Goal: Navigation & Orientation: Find specific page/section

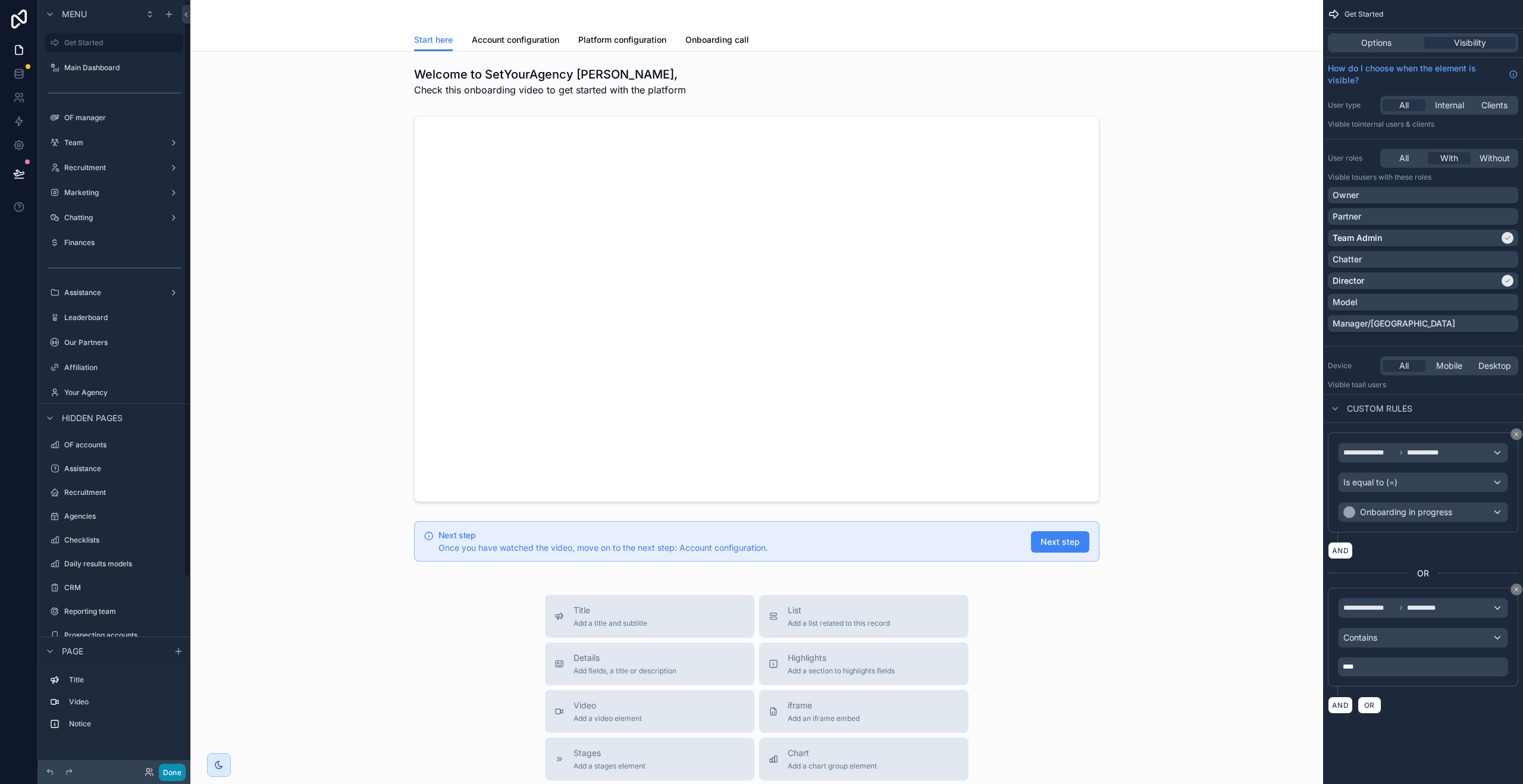
click at [170, 773] on button "Done" at bounding box center [172, 772] width 27 height 18
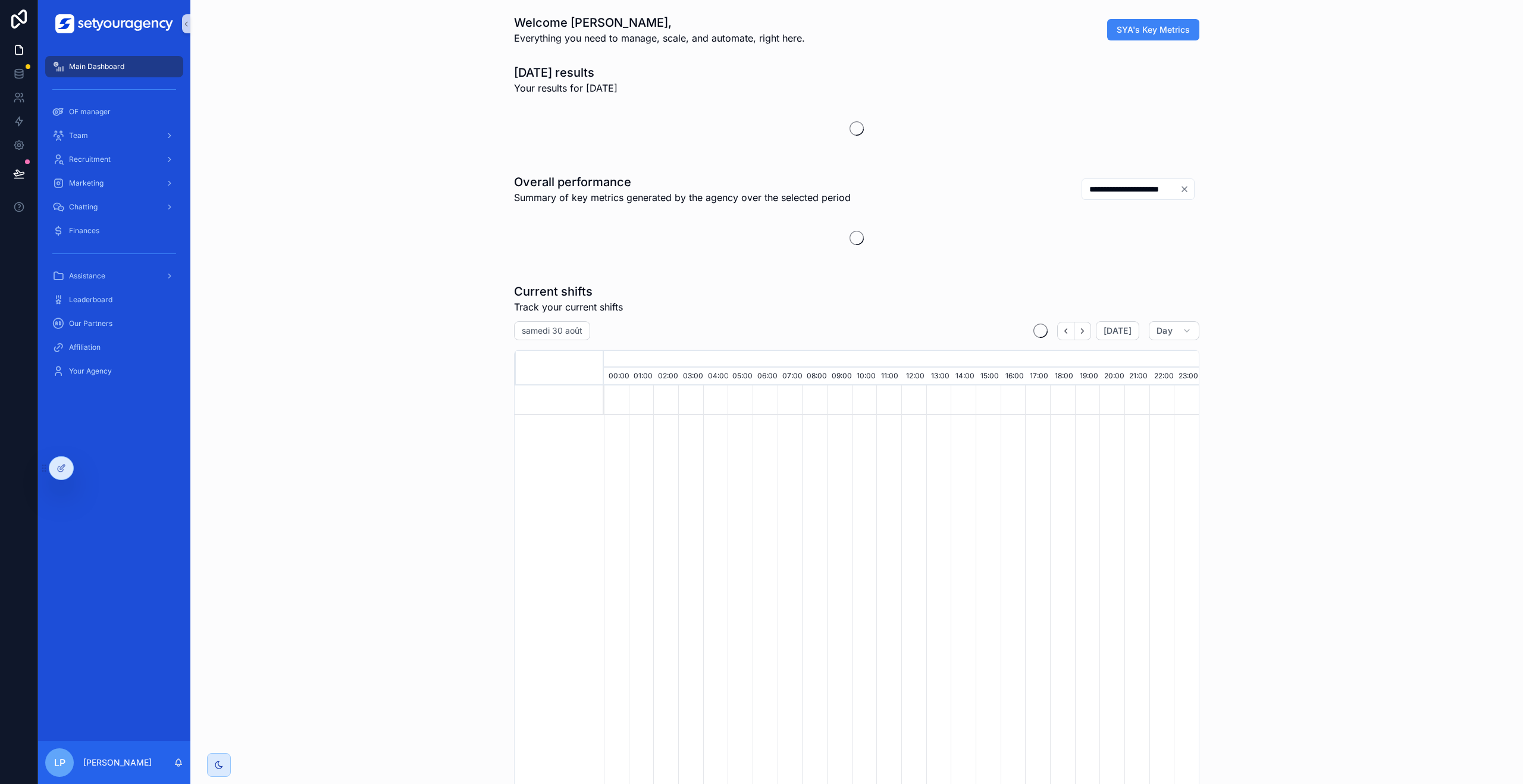
scroll to position [0, 4165]
click at [85, 465] on icon at bounding box center [88, 468] width 10 height 10
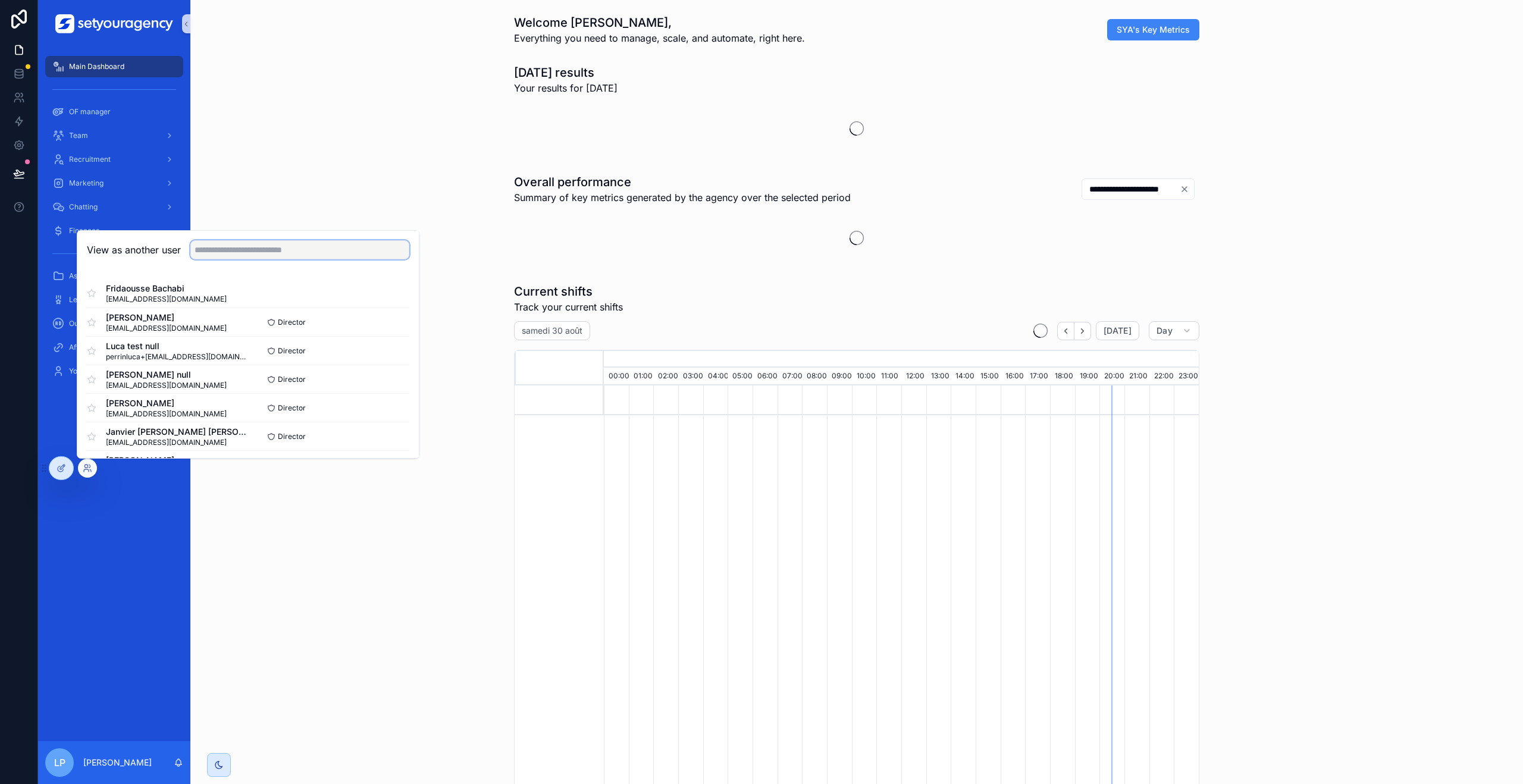
click at [241, 254] on input "text" at bounding box center [300, 249] width 219 height 19
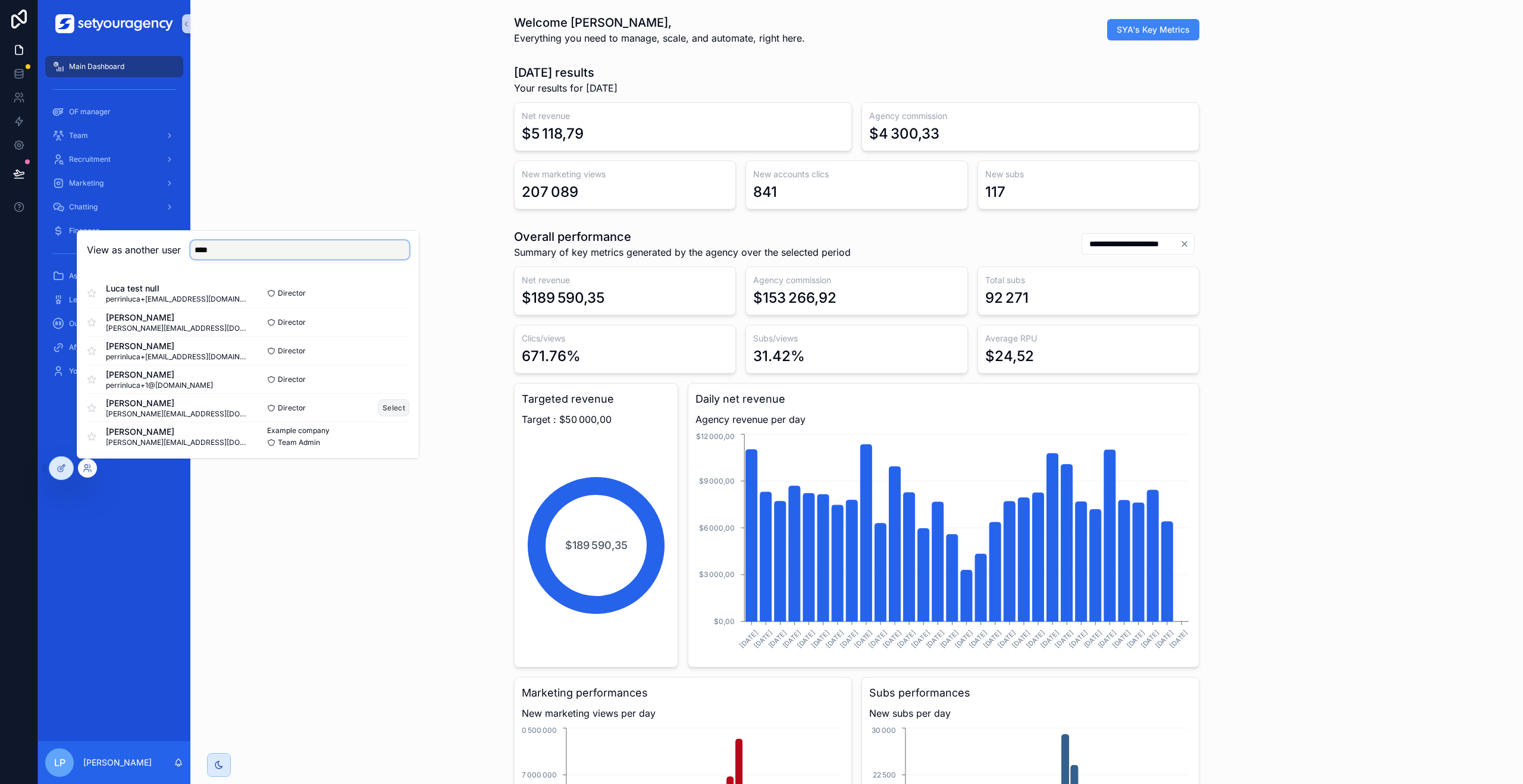
type input "****"
click at [387, 406] on button "Select" at bounding box center [394, 407] width 31 height 18
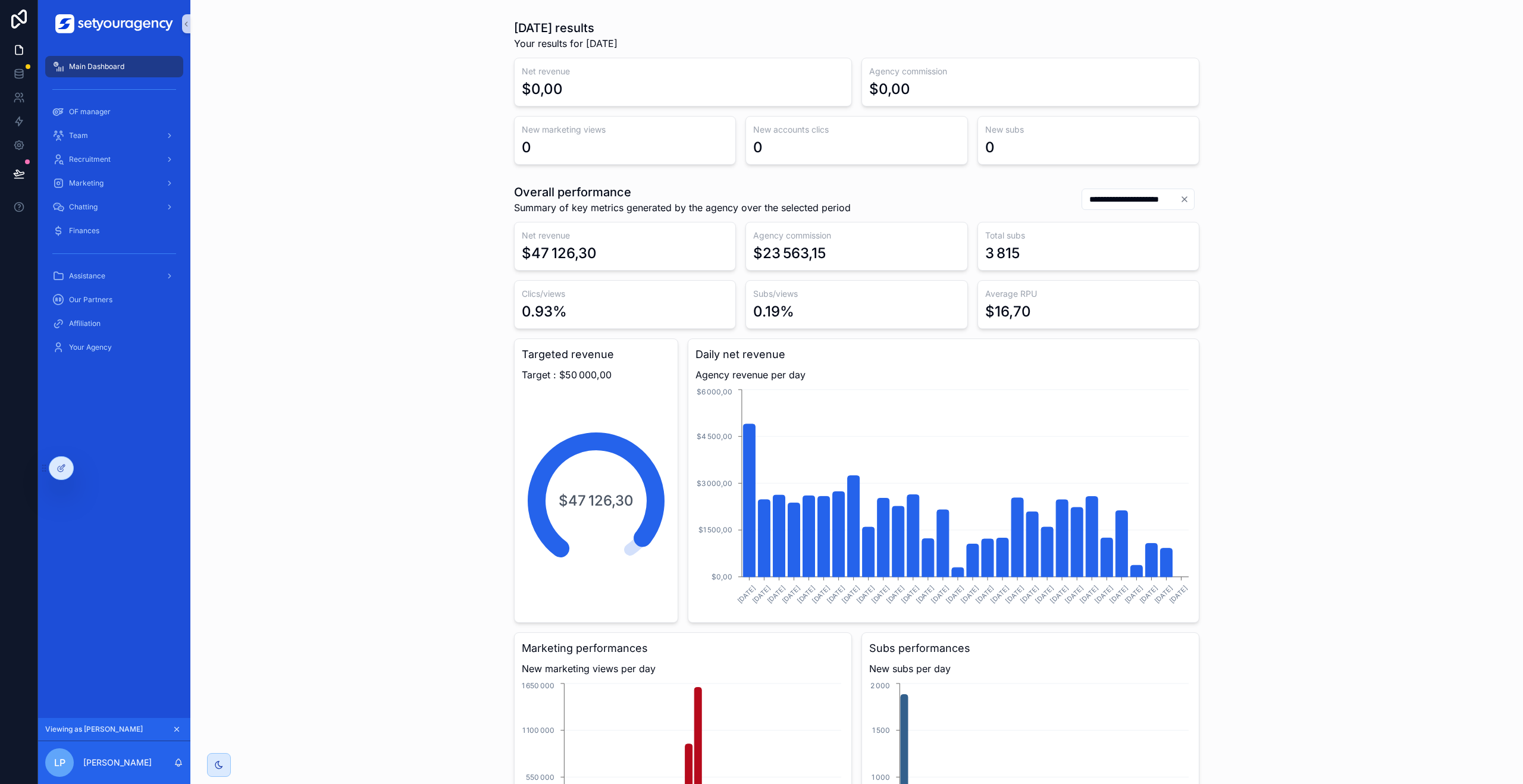
scroll to position [53, 0]
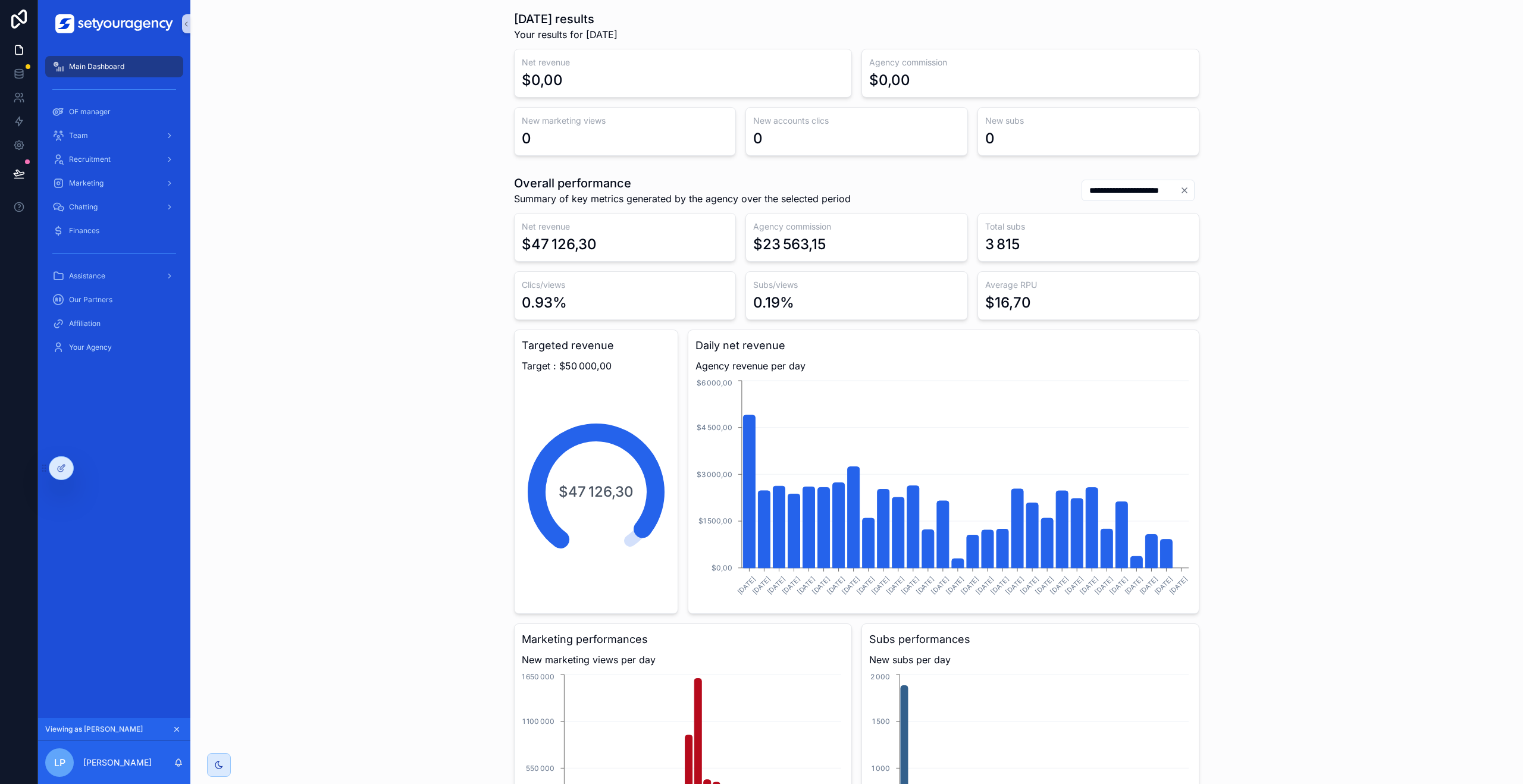
click at [348, 177] on div "**********" at bounding box center [857, 541] width 1314 height 743
click at [109, 121] on div "OF manager" at bounding box center [114, 111] width 124 height 19
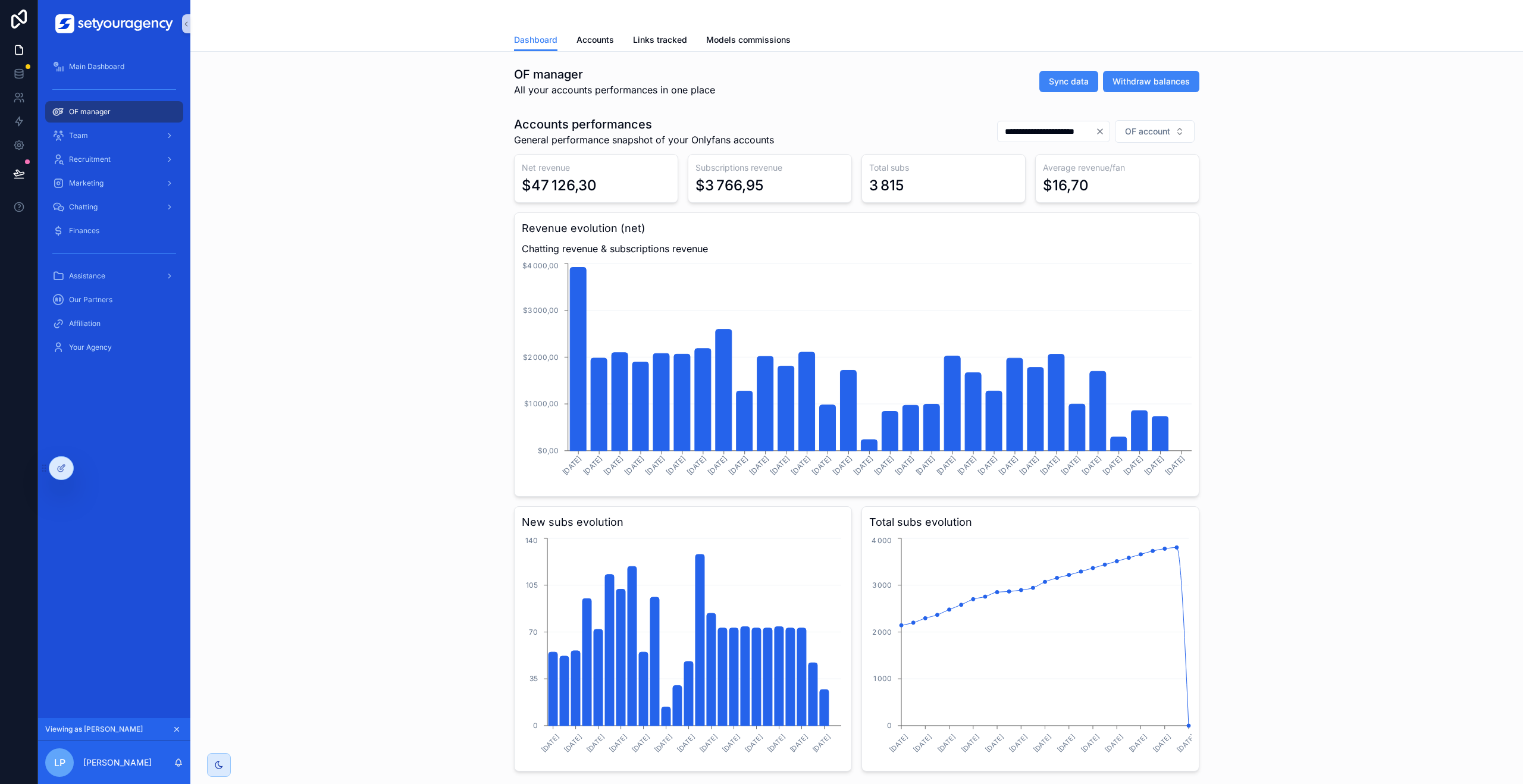
click at [505, 299] on div "**********" at bounding box center [857, 444] width 1314 height 665
click at [125, 179] on div "Marketing" at bounding box center [114, 183] width 124 height 19
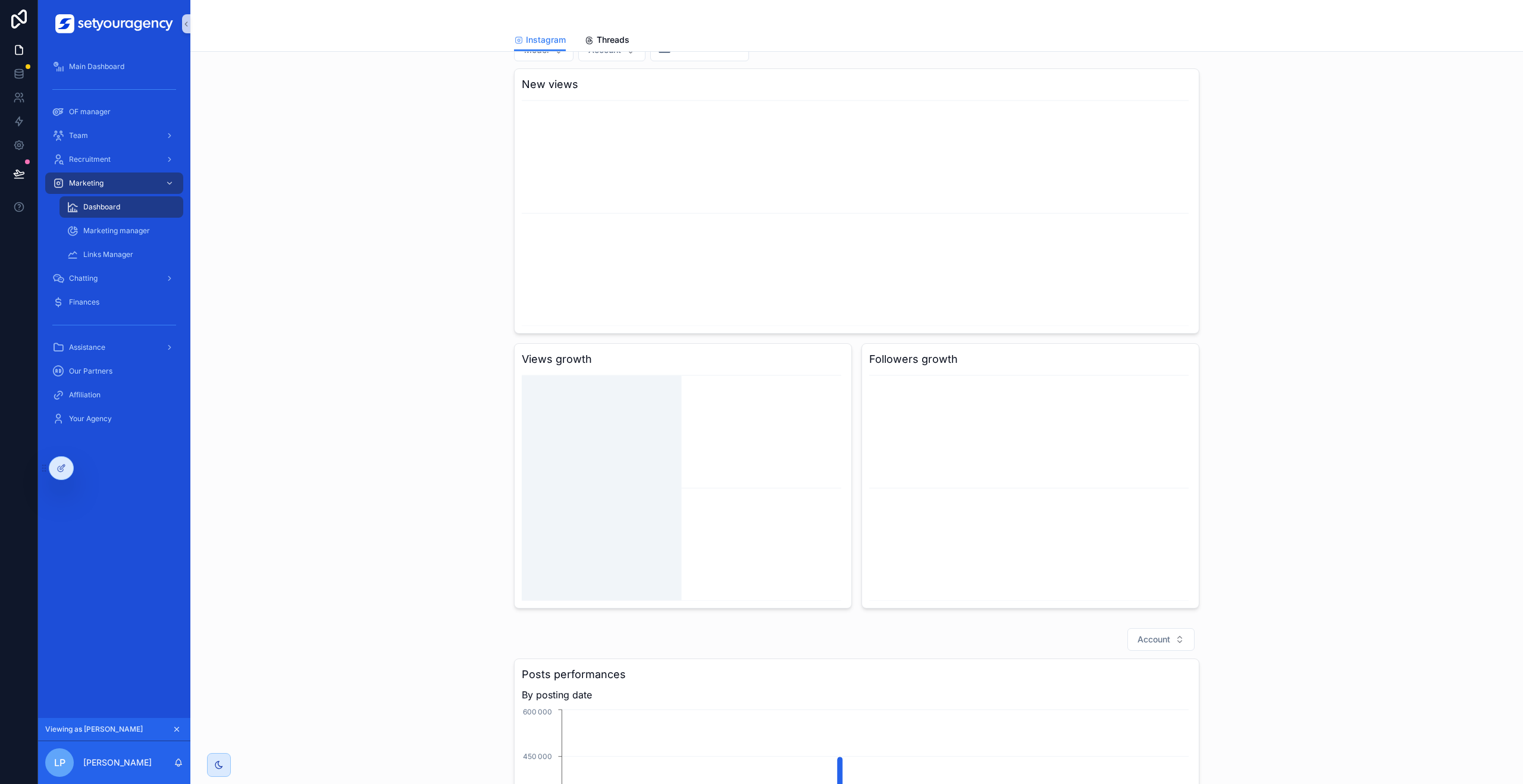
scroll to position [237, 0]
click at [708, 452] on icon "chart" at bounding box center [683, 499] width 323 height 228
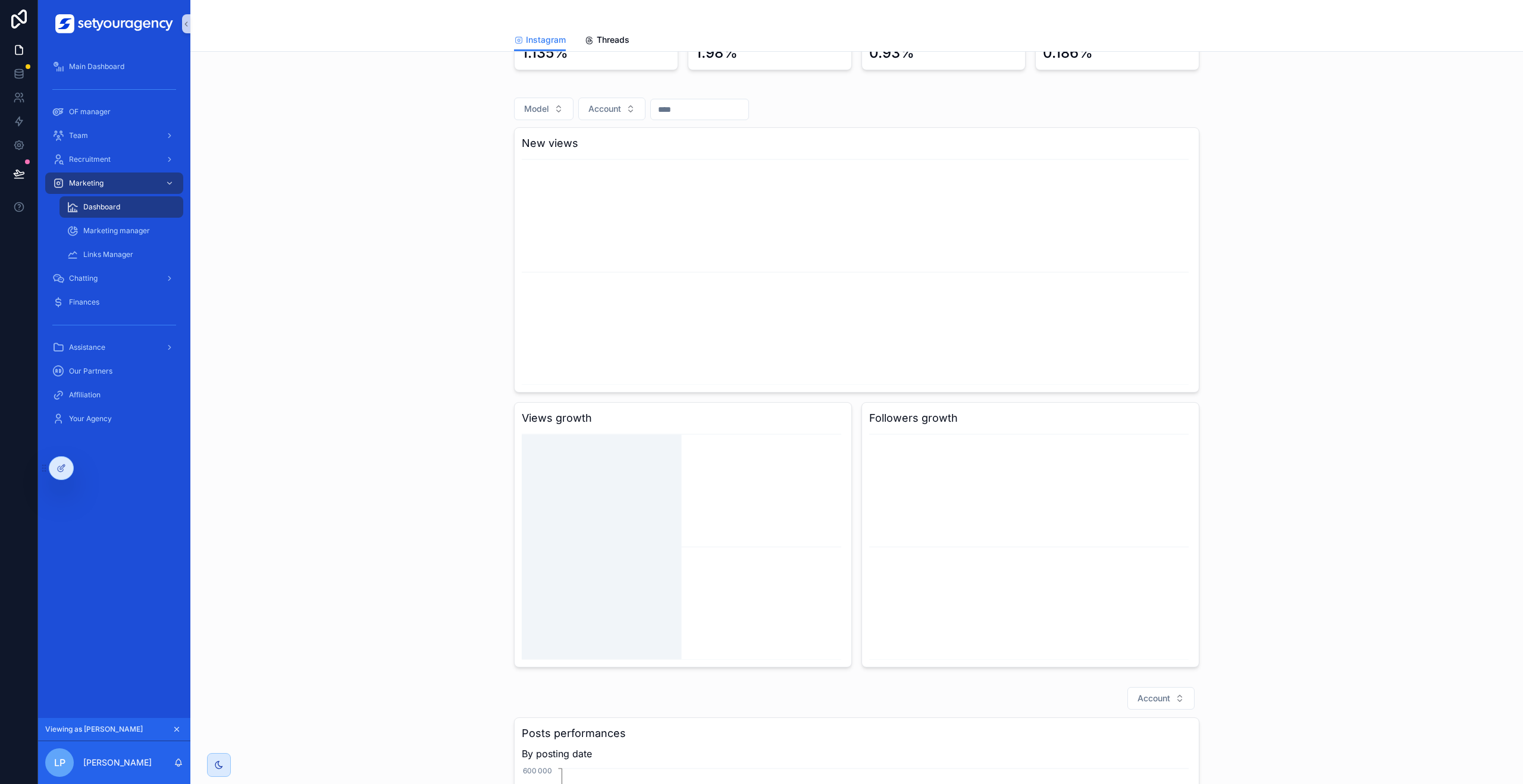
scroll to position [157, 0]
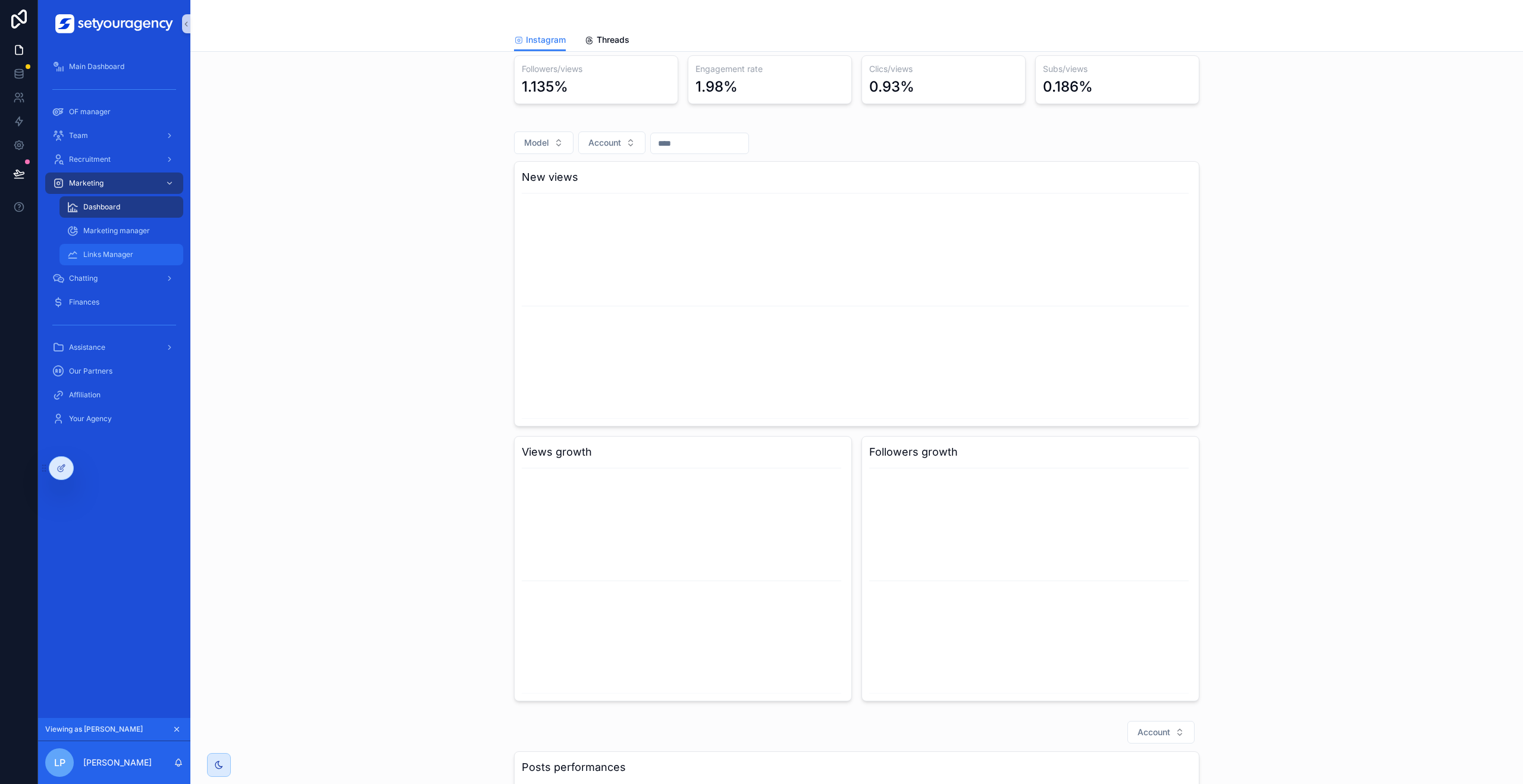
click at [97, 252] on span "Links Manager" at bounding box center [108, 255] width 50 height 10
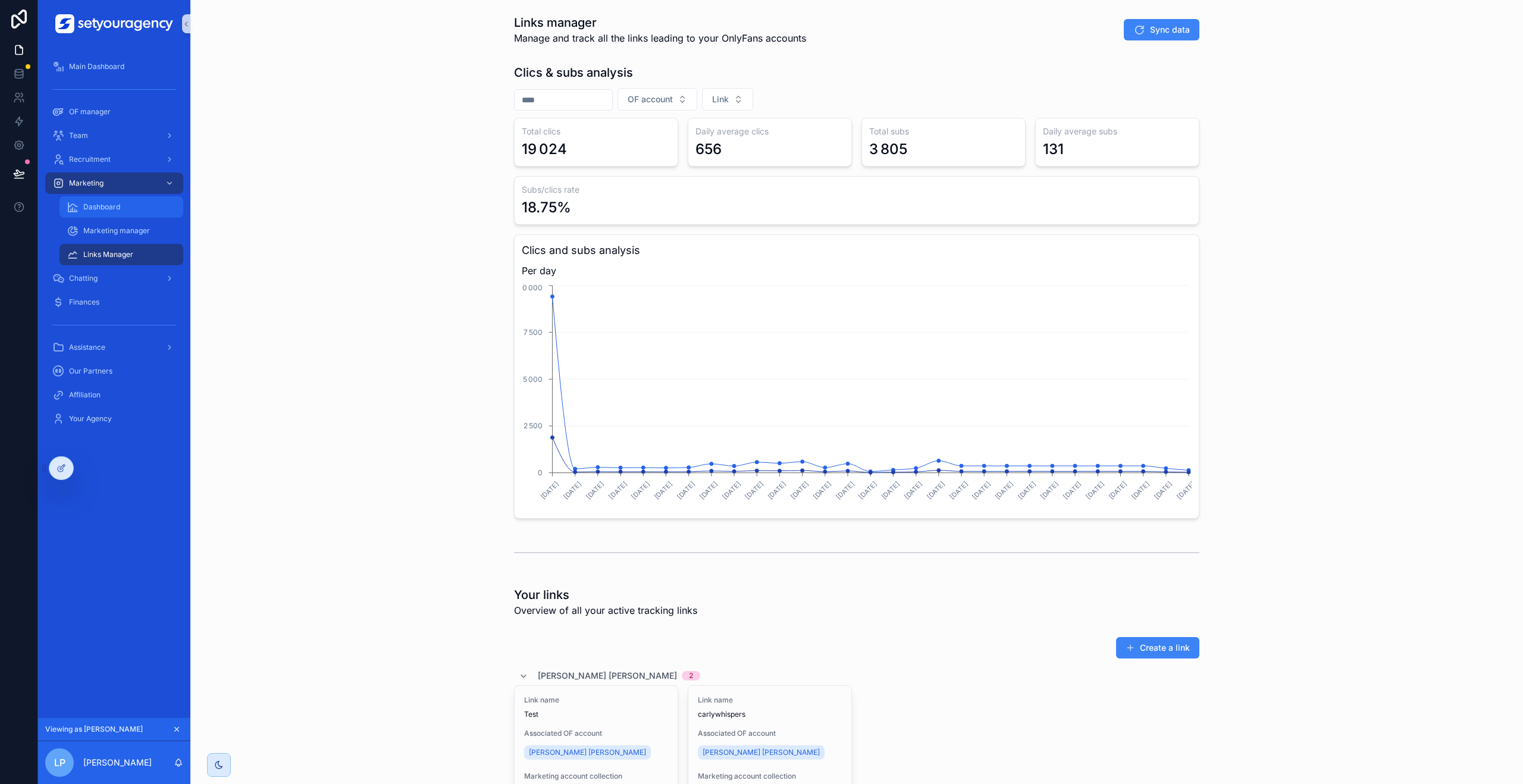
click at [114, 208] on span "Dashboard" at bounding box center [102, 207] width 37 height 10
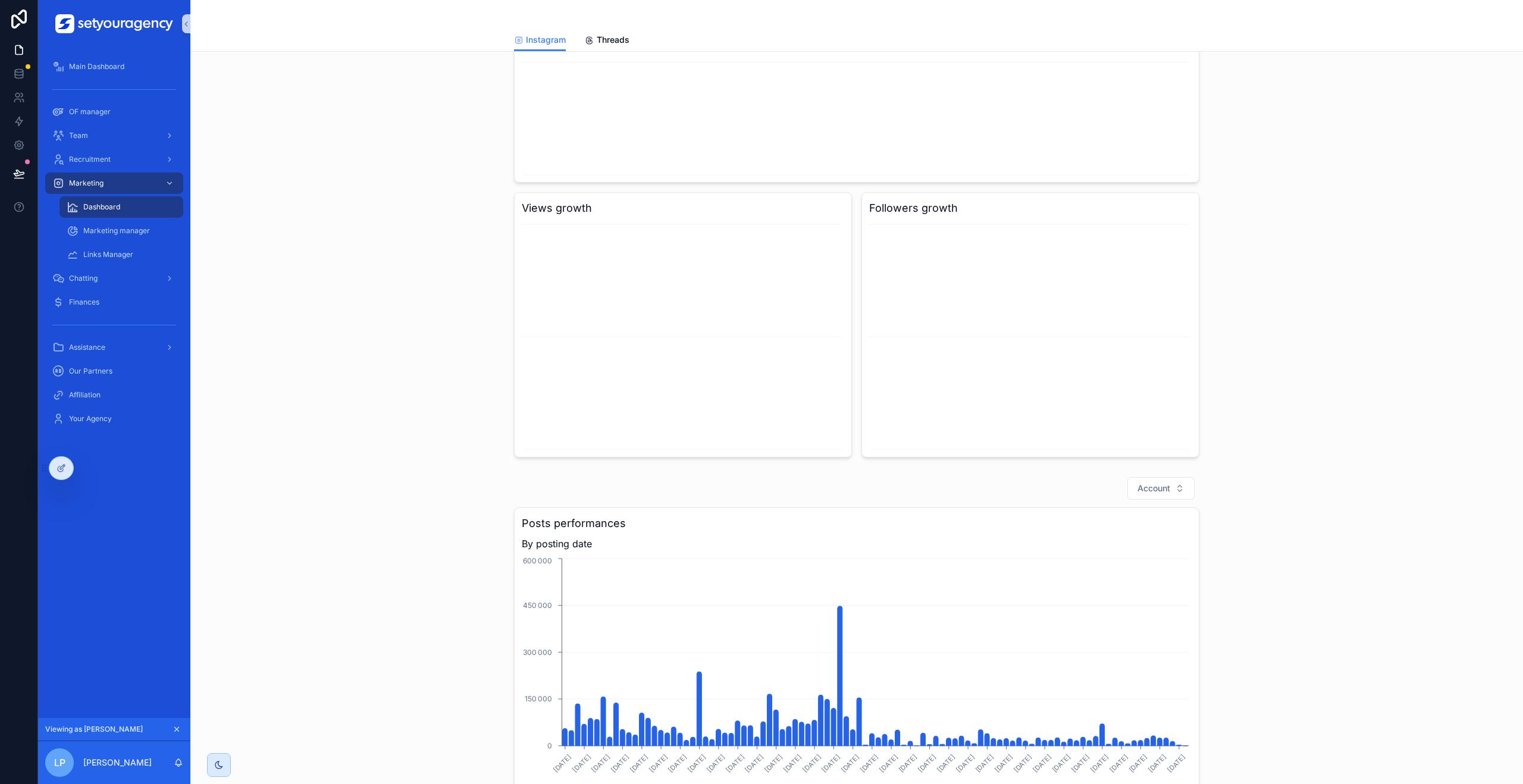
scroll to position [398, 0]
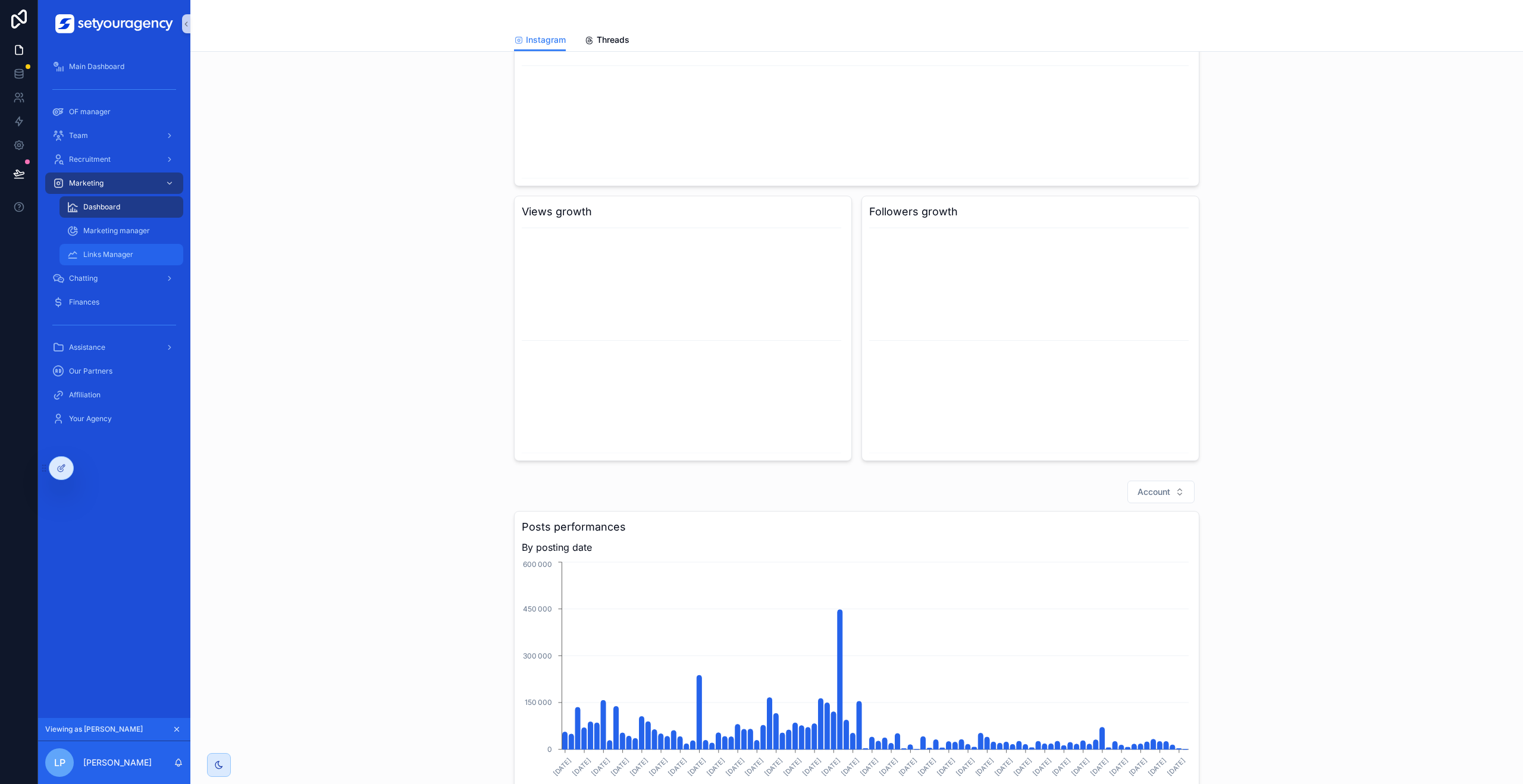
click at [127, 259] on div "Links Manager" at bounding box center [121, 254] width 109 height 19
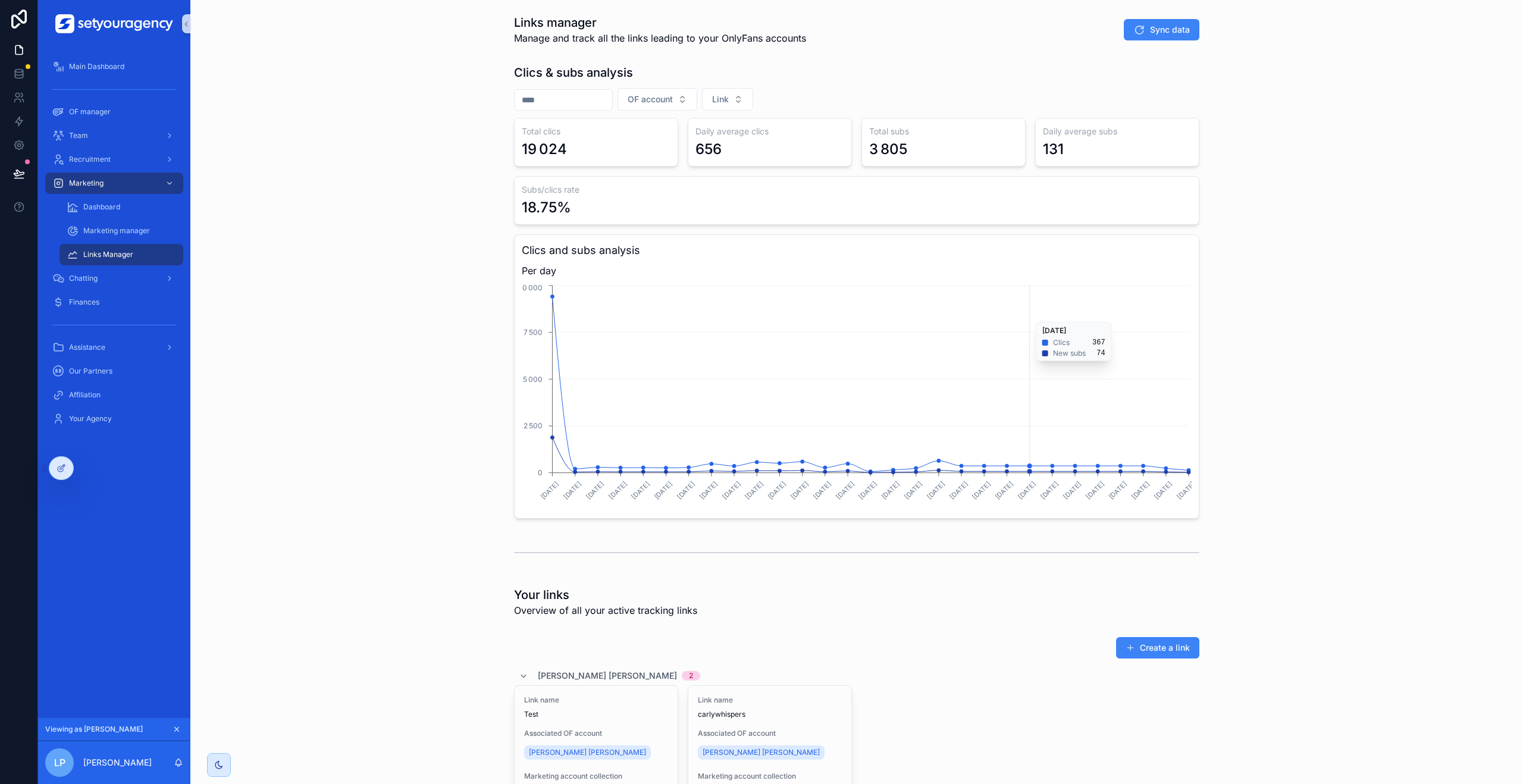
click at [1031, 316] on icon "[DATE] [DATE] [DATE] [DATE] [DATE] [DATE] [DATE] [DATE] [DATE] [DATE] [DATE] [D…" at bounding box center [856, 397] width 670 height 228
click at [165, 275] on div "scrollable content" at bounding box center [168, 278] width 15 height 19
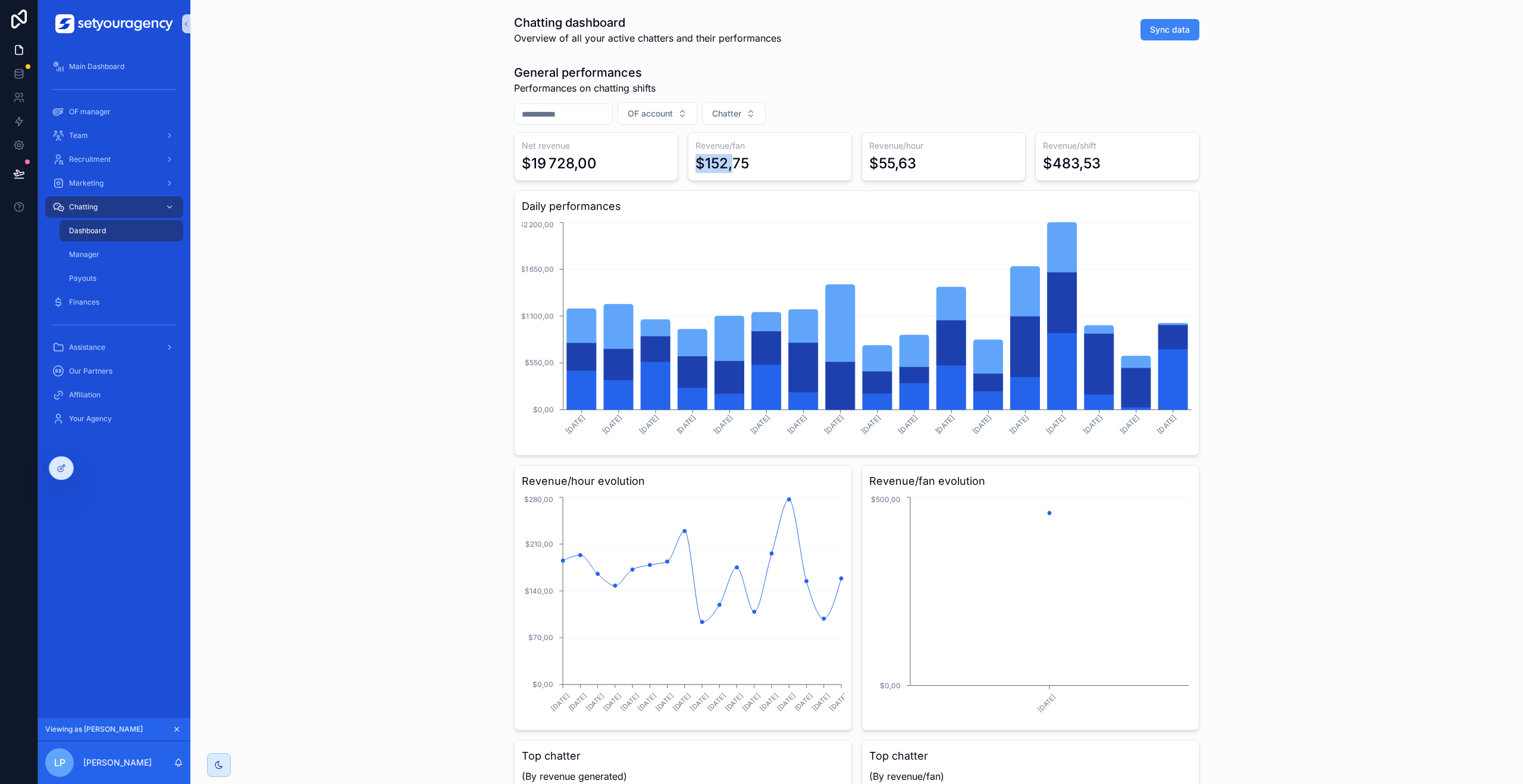
drag, startPoint x: 695, startPoint y: 159, endPoint x: 727, endPoint y: 160, distance: 32.0
click at [727, 160] on div "$152,75" at bounding box center [722, 163] width 53 height 19
drag, startPoint x: 855, startPoint y: 164, endPoint x: 980, endPoint y: 164, distance: 125.0
click at [980, 164] on div "Net revenue $19 728,00 Revenue/fan $152,75 Revenue/hour $55,63 Revenue/shift $4…" at bounding box center [856, 578] width 686 height 892
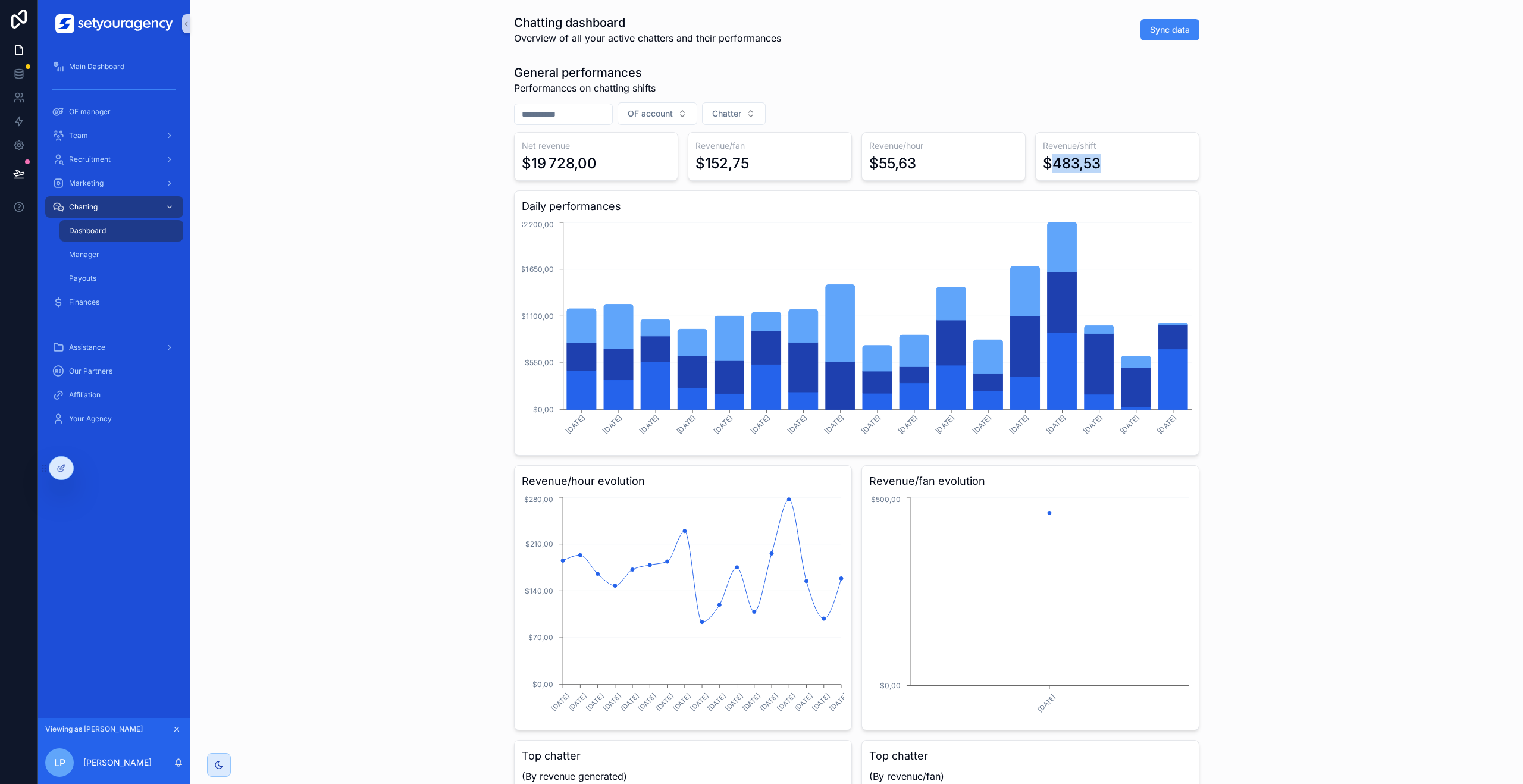
drag, startPoint x: 1045, startPoint y: 162, endPoint x: 1152, endPoint y: 162, distance: 107.0
click at [1152, 162] on div "$483,53" at bounding box center [1118, 163] width 148 height 19
click at [96, 141] on div "Team" at bounding box center [114, 135] width 124 height 19
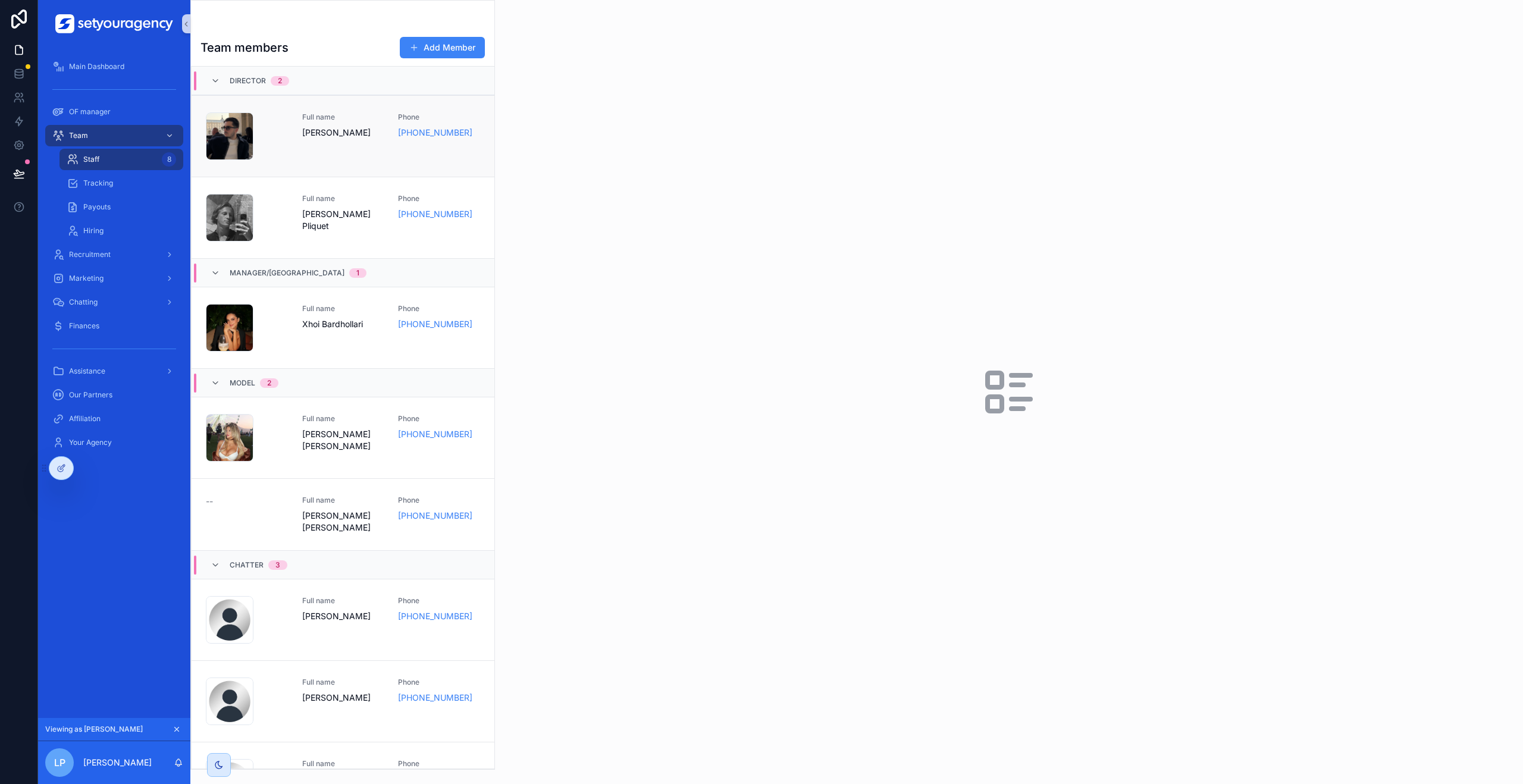
click at [352, 100] on link "IMG_5587-1 .png Full name [PERSON_NAME] Phone [PHONE_NUMBER]" at bounding box center [343, 136] width 303 height 81
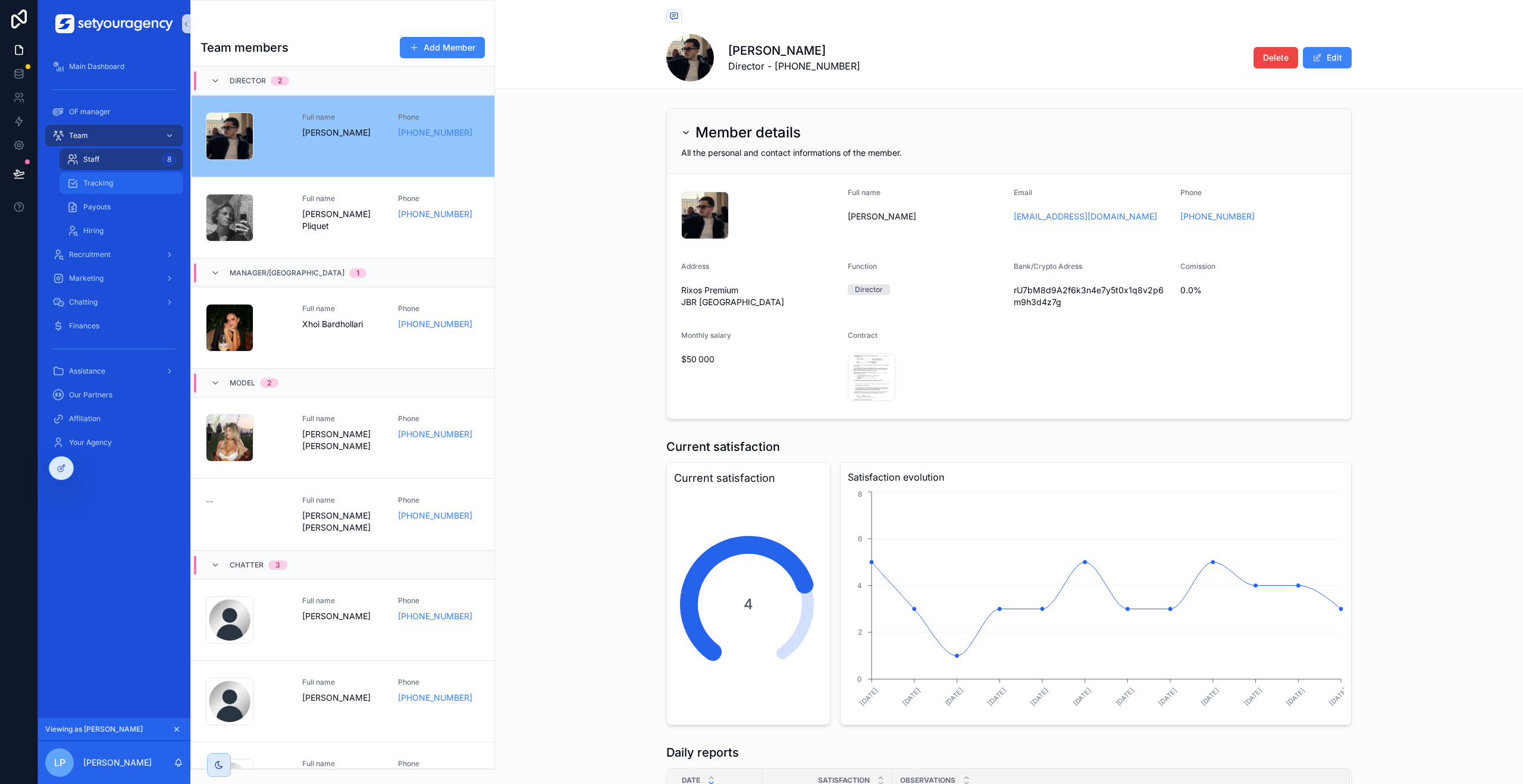
click at [113, 180] on div "Tracking" at bounding box center [121, 183] width 109 height 19
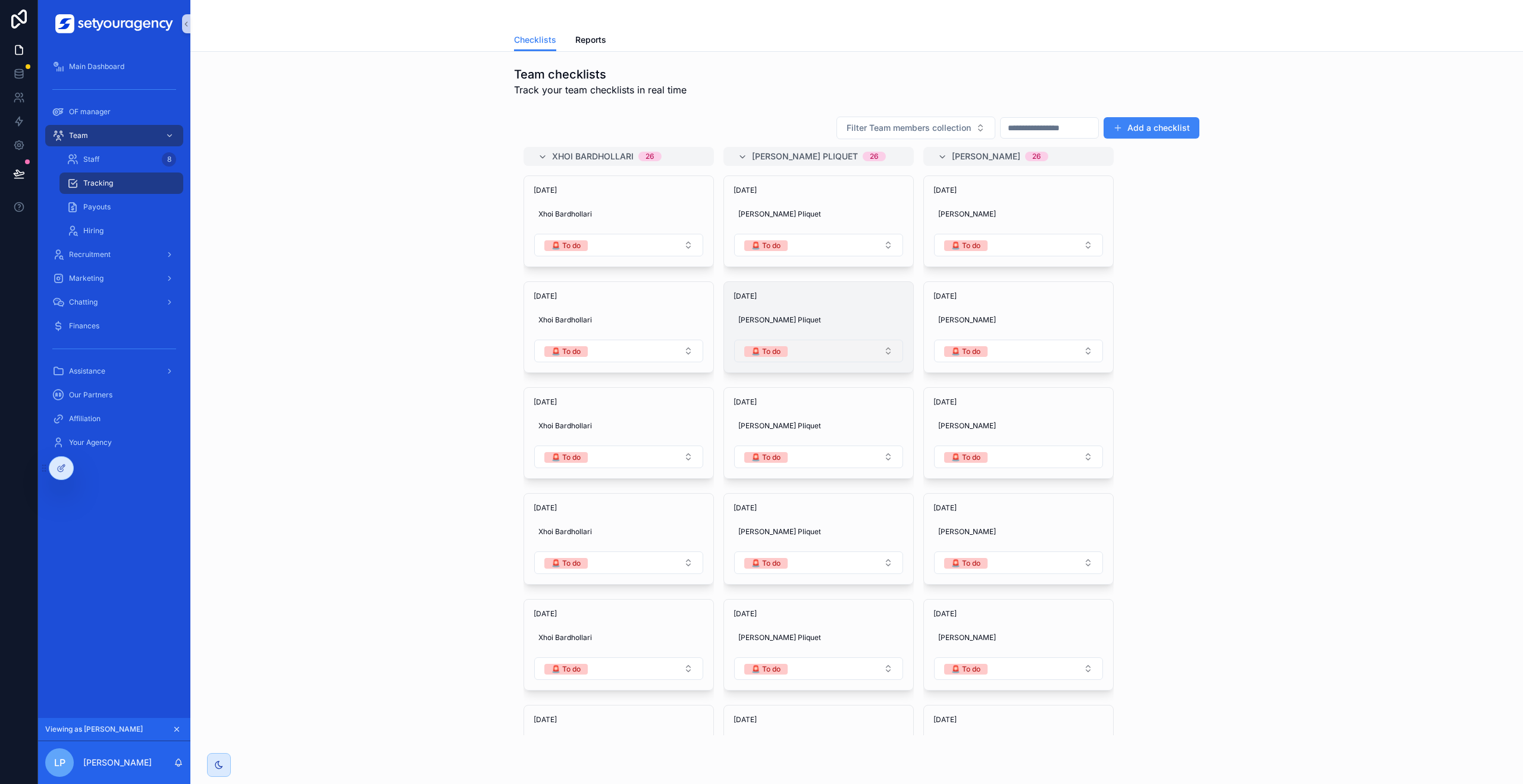
click at [812, 354] on button "🚨 To do" at bounding box center [819, 351] width 169 height 22
click at [433, 353] on div "Filter Team members collection Add a checklist Xhoi Bardhollari 26 [DATE] Xhoi …" at bounding box center [857, 426] width 1314 height 629
click at [578, 40] on span "Reports" at bounding box center [591, 39] width 31 height 12
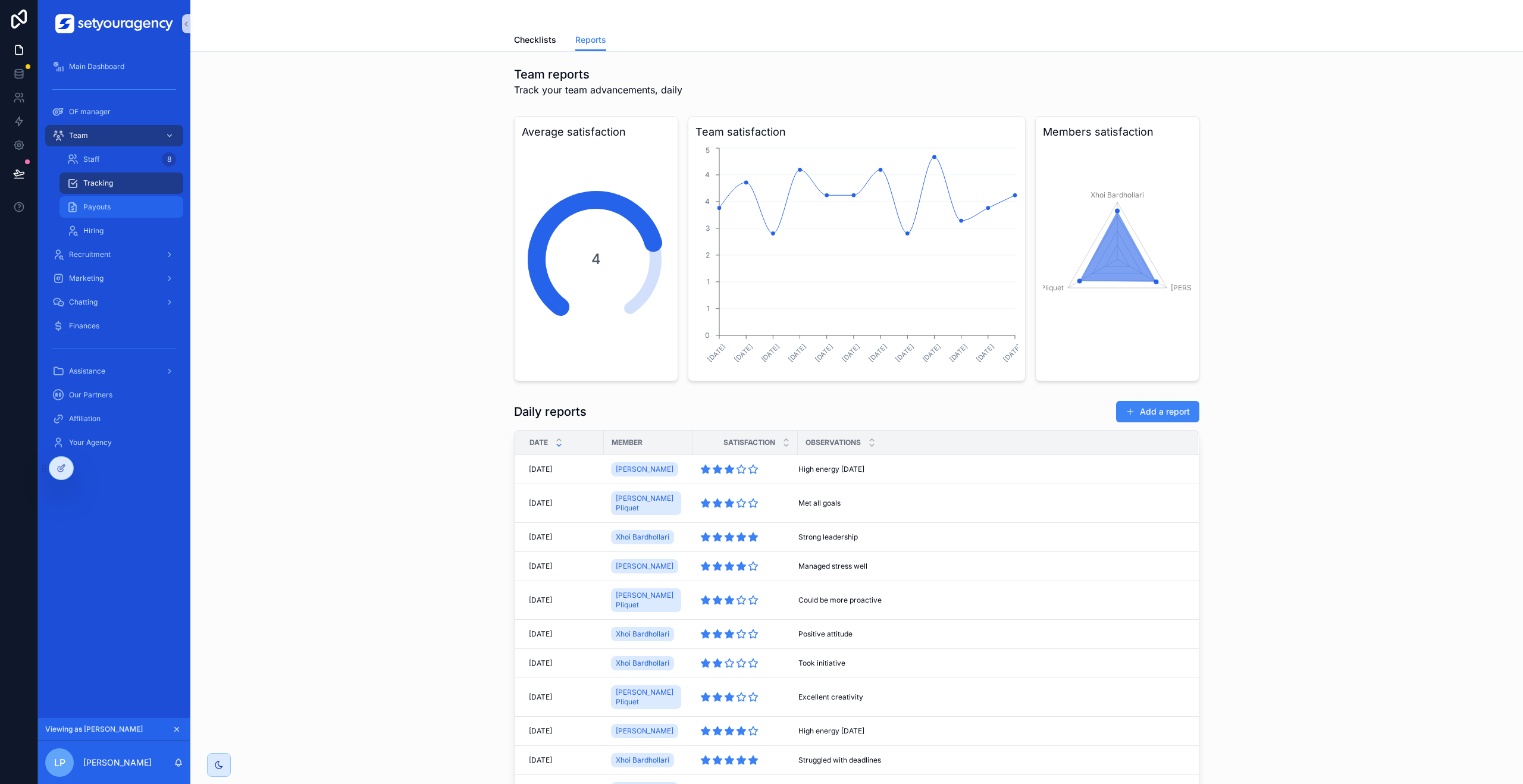
click at [125, 209] on div "Payouts" at bounding box center [121, 206] width 109 height 19
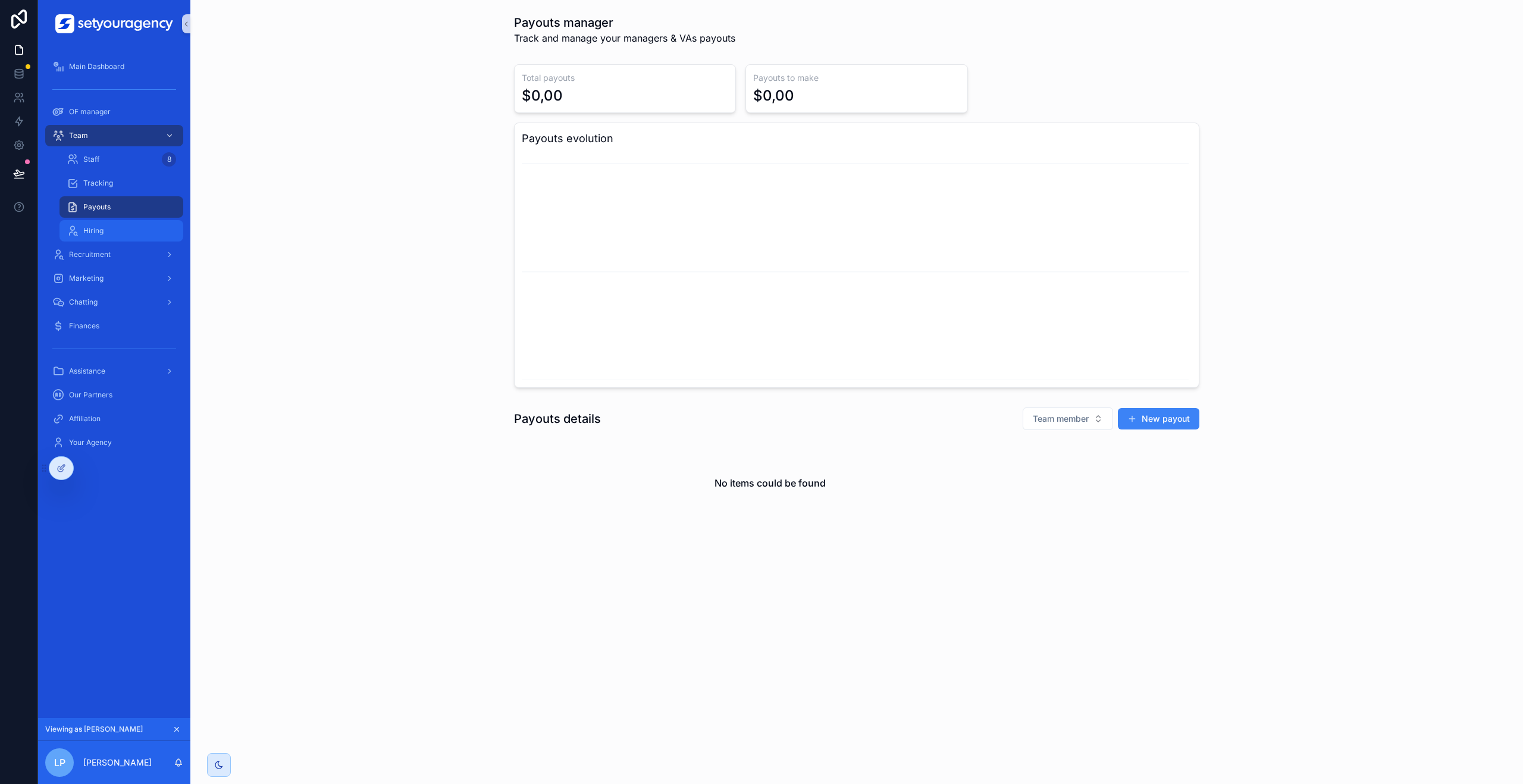
click at [132, 232] on div "Hiring" at bounding box center [121, 230] width 109 height 19
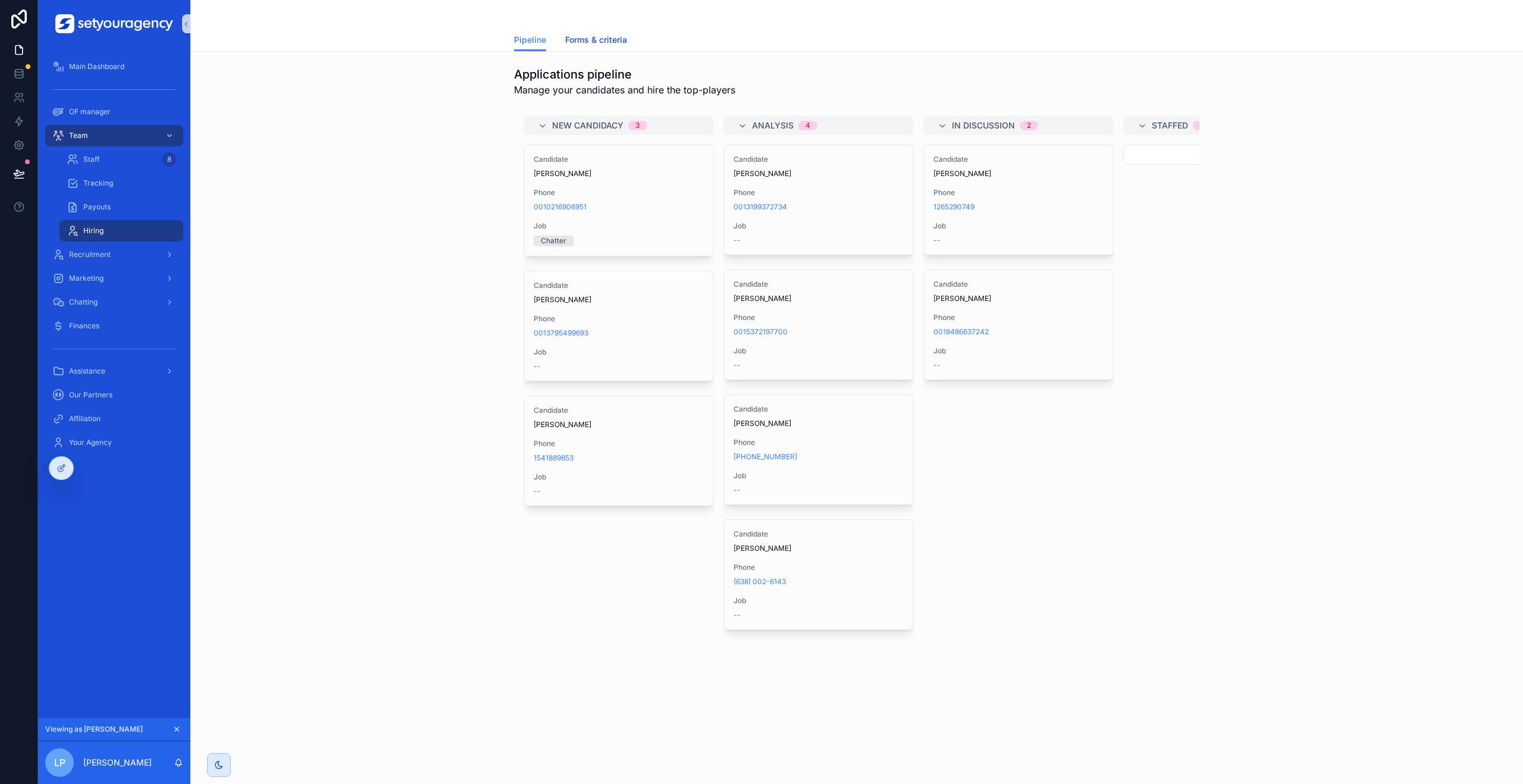
click at [597, 45] on span "Forms & criteria" at bounding box center [596, 39] width 62 height 12
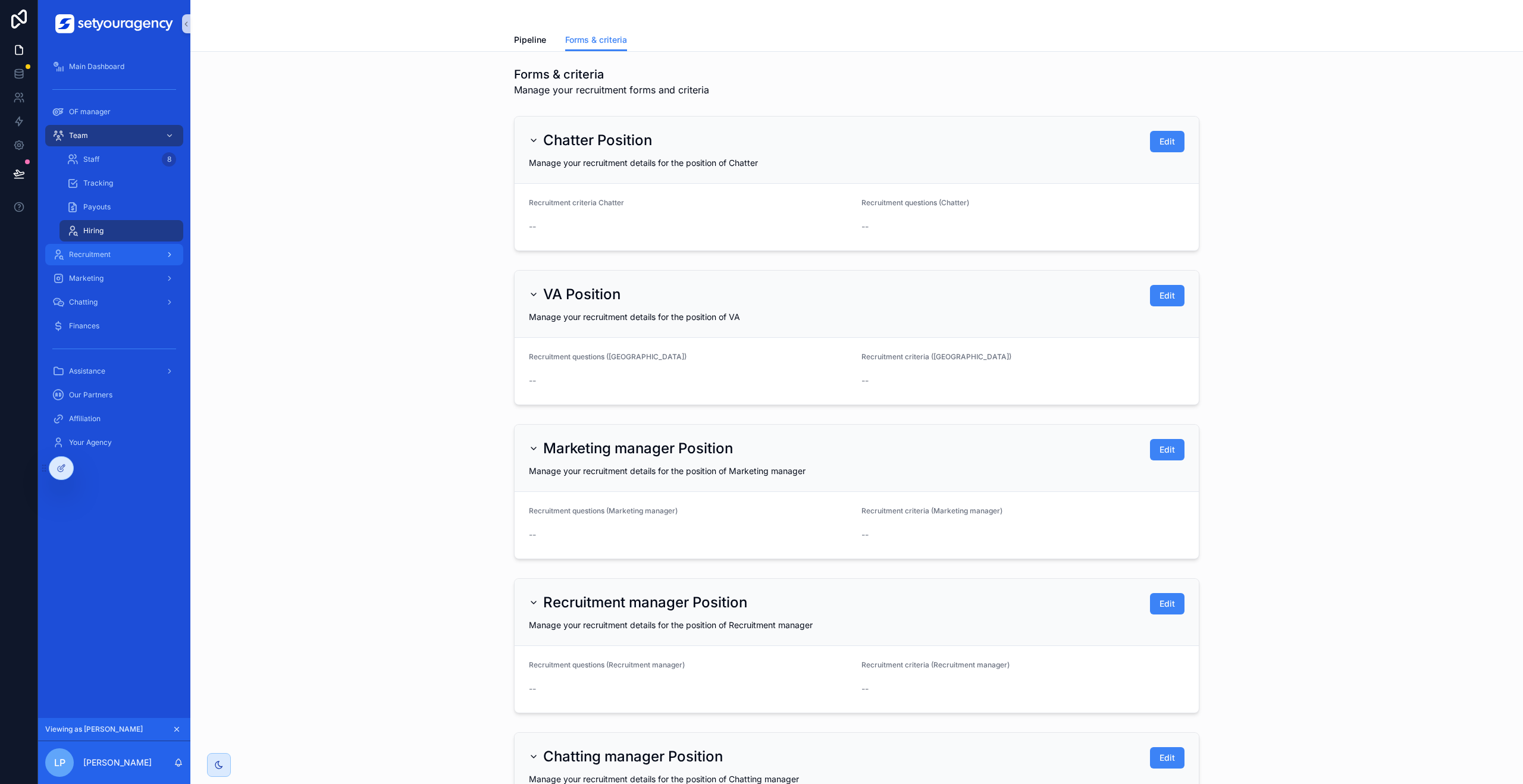
click at [142, 254] on div "Recruitment" at bounding box center [114, 254] width 124 height 19
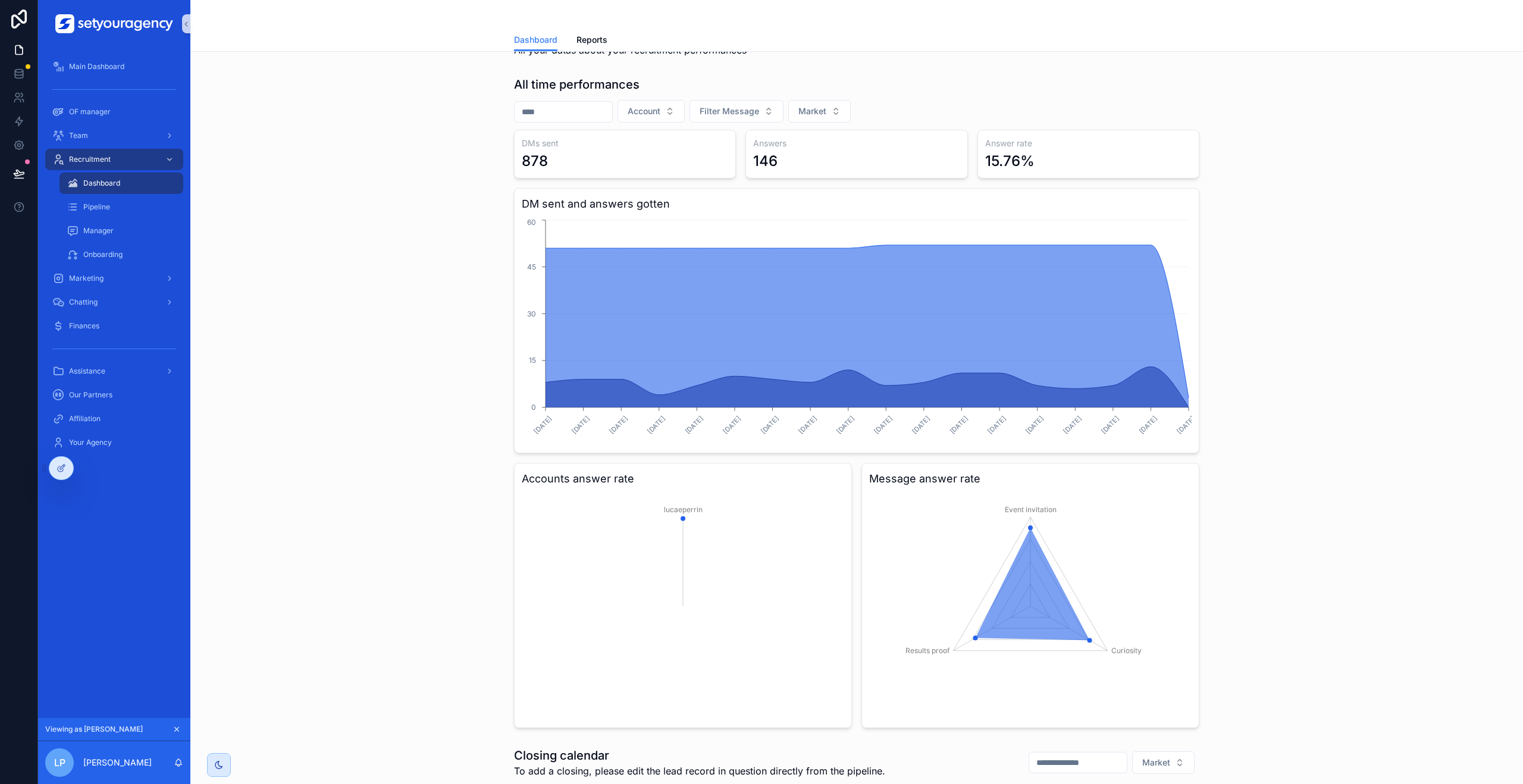
scroll to position [48, 0]
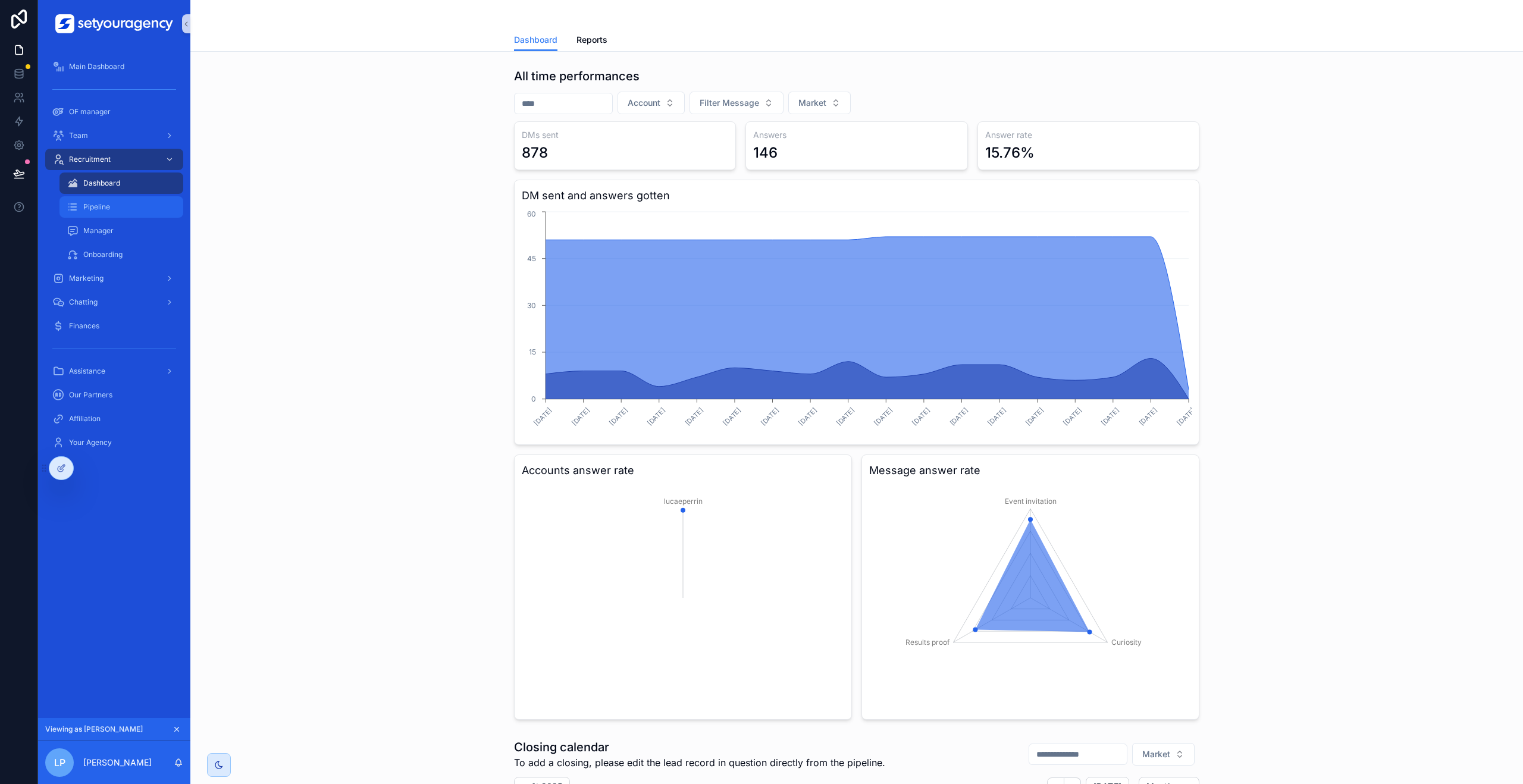
click at [132, 216] on div "Pipeline" at bounding box center [121, 206] width 109 height 19
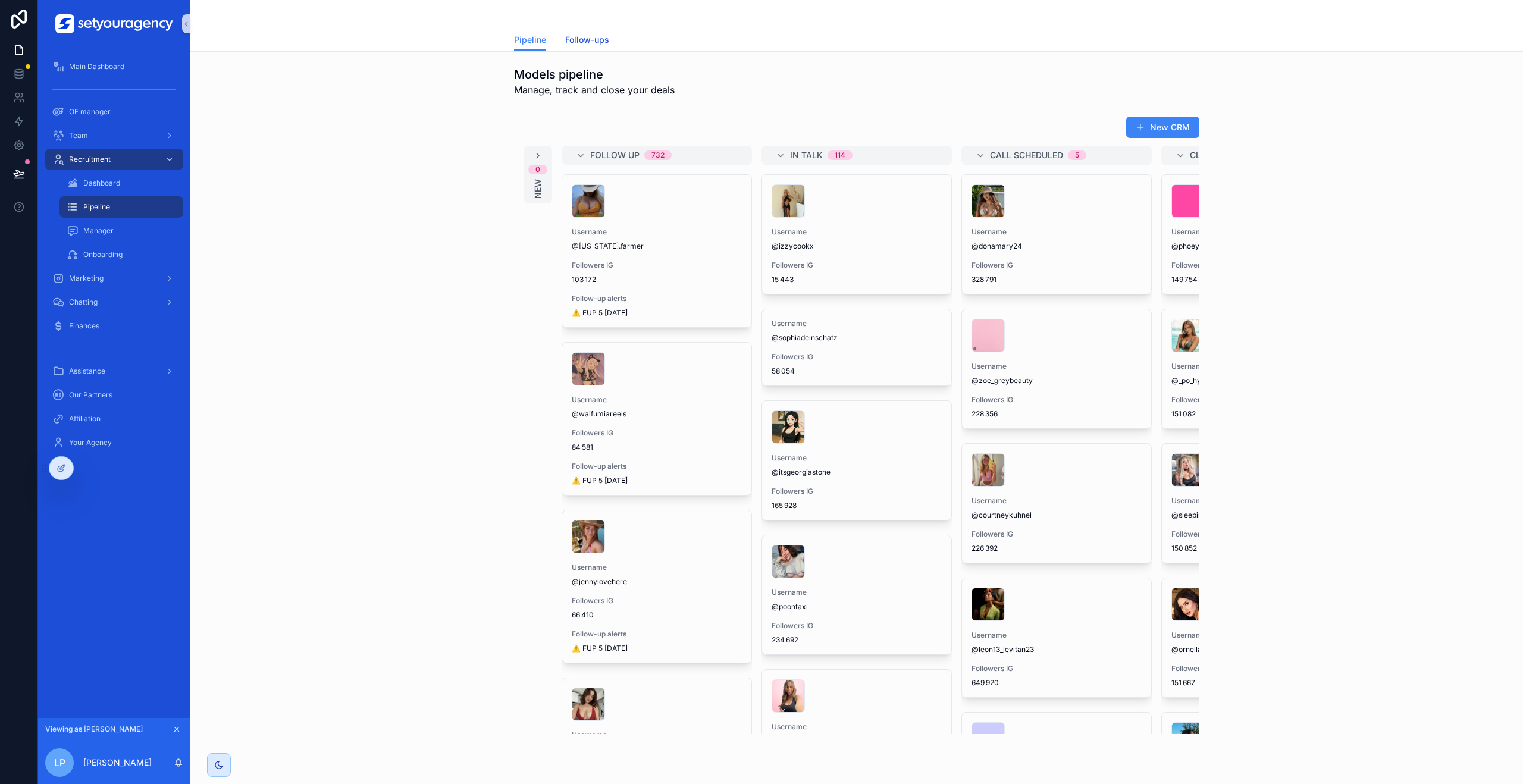
click at [572, 46] on link "Follow-ups" at bounding box center [587, 41] width 44 height 24
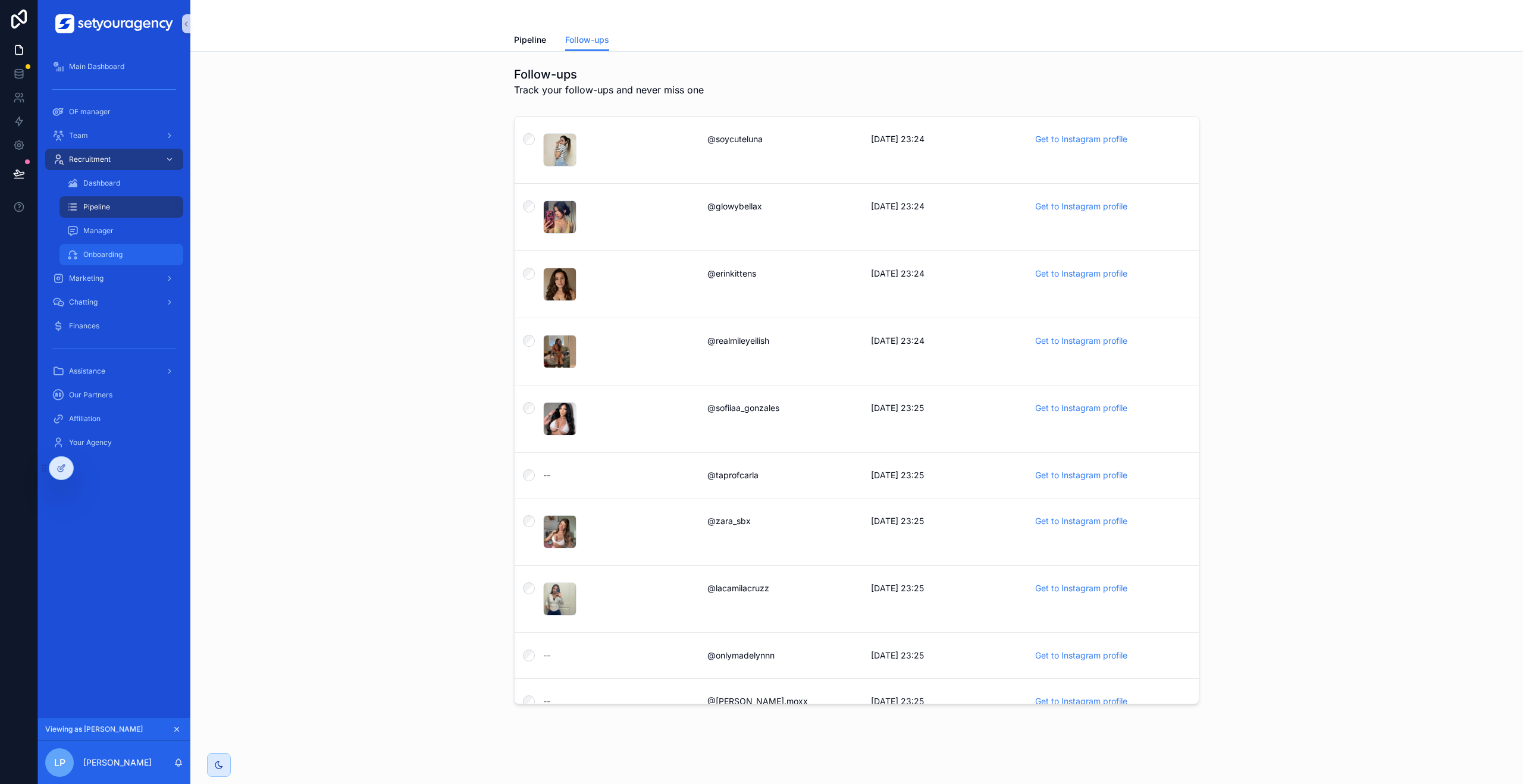
click at [129, 261] on div "Onboarding" at bounding box center [121, 254] width 109 height 19
